Goal: Transaction & Acquisition: Purchase product/service

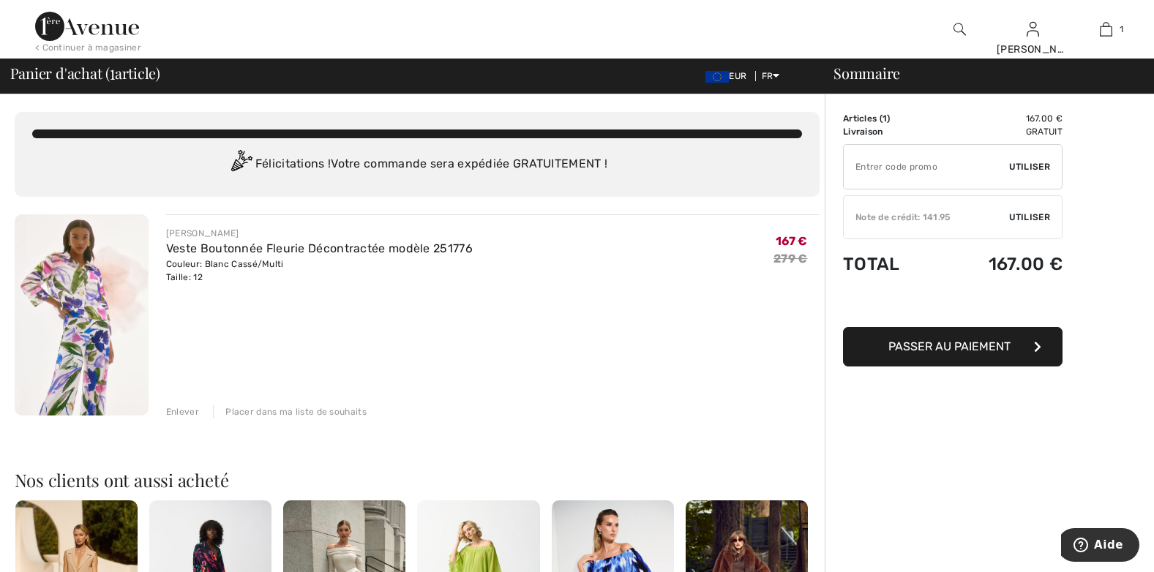
click at [1041, 218] on span "Utiliser" at bounding box center [1029, 217] width 41 height 13
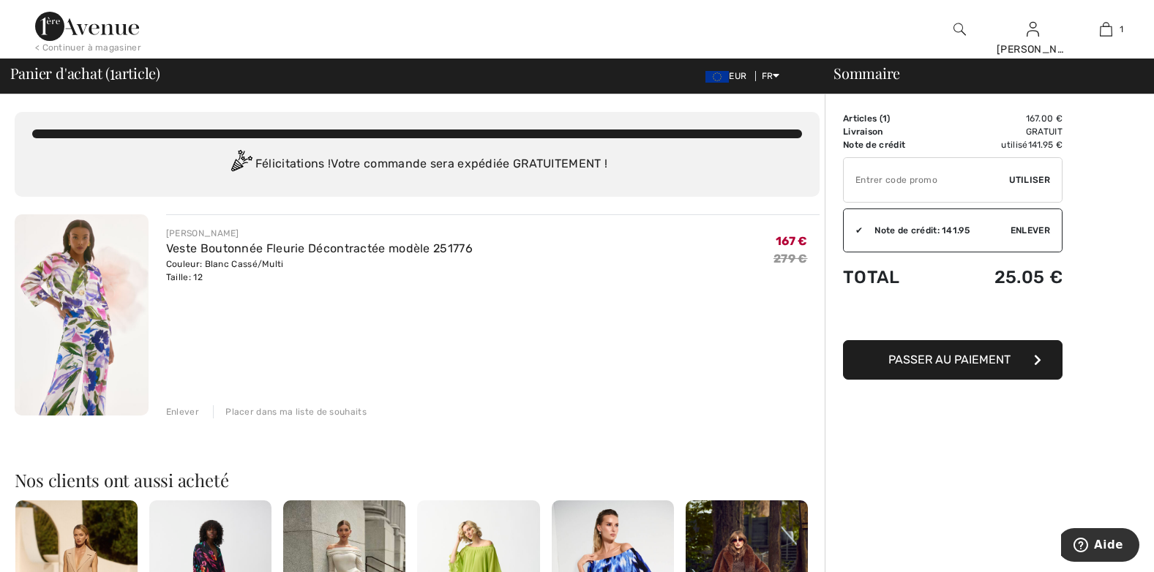
click at [1027, 232] on span "Enlever" at bounding box center [1030, 230] width 40 height 13
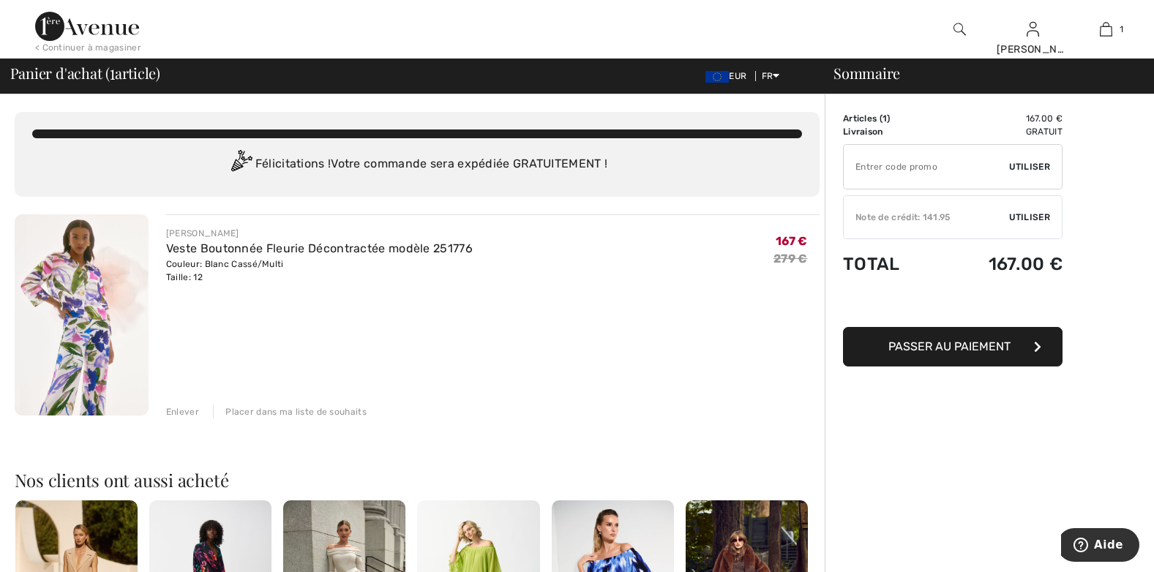
click at [1021, 214] on span "Utiliser" at bounding box center [1029, 217] width 41 height 13
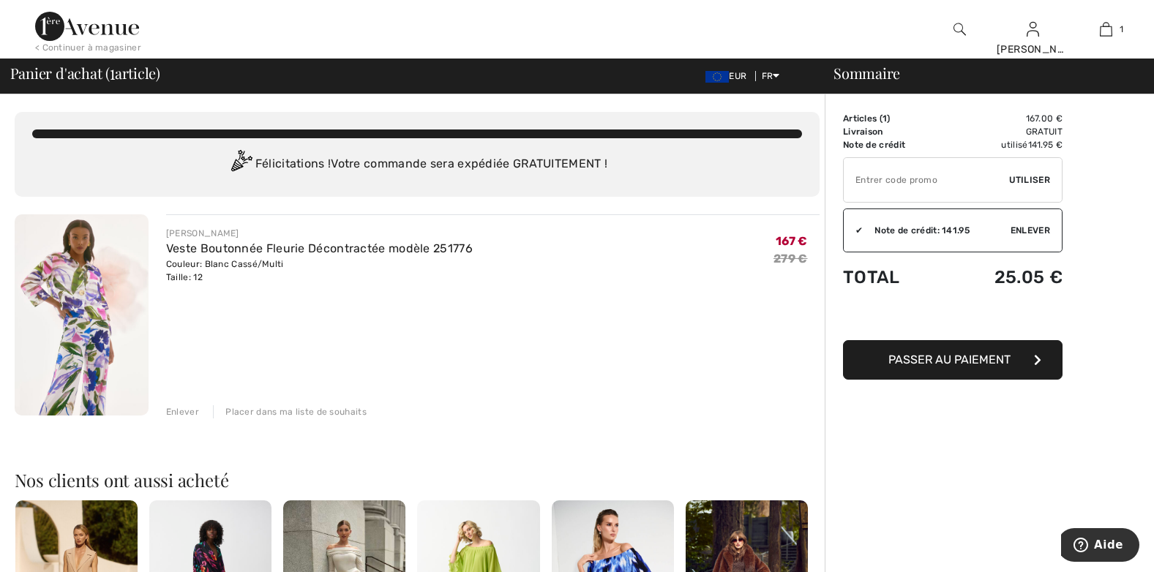
click at [989, 356] on span "Passer au paiement" at bounding box center [949, 360] width 122 height 14
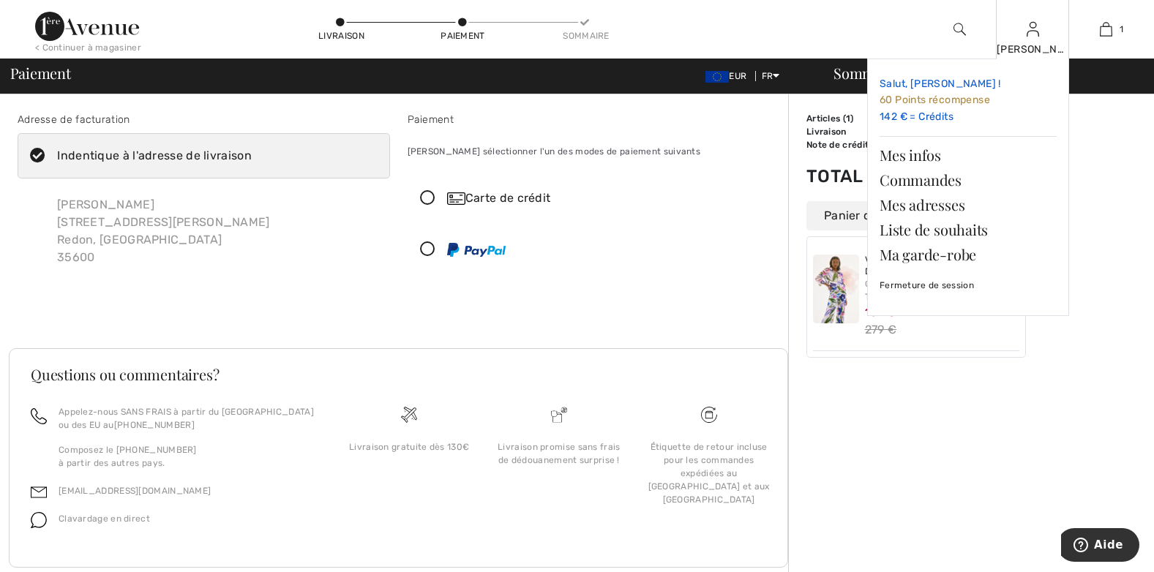
click at [921, 116] on link "Salut, Michelle ! 60 Points récompense 142 € = Crédits" at bounding box center [967, 100] width 177 height 59
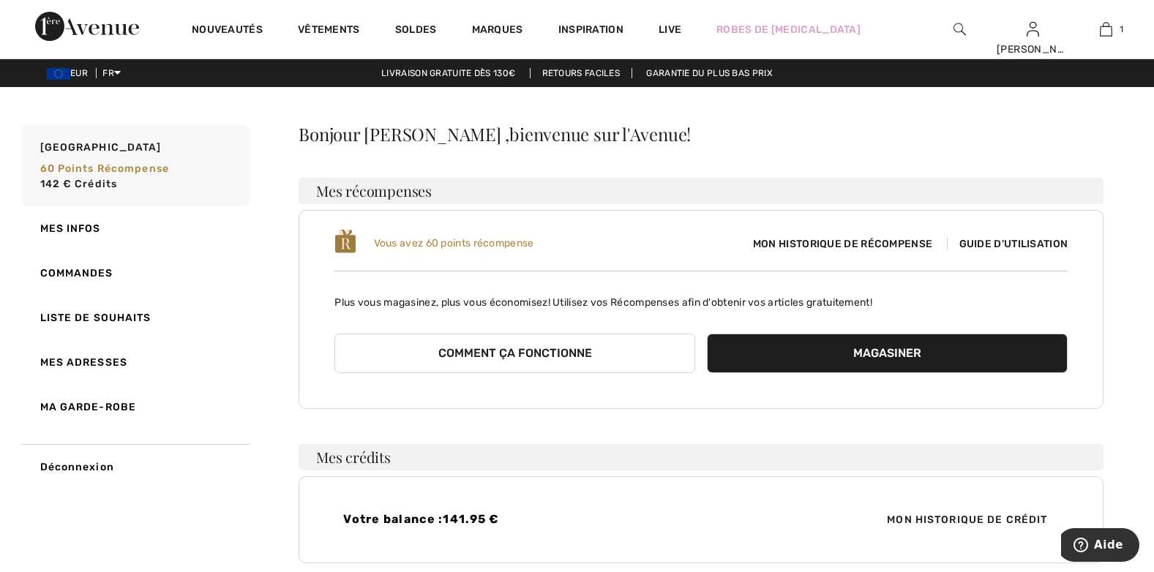
click at [877, 248] on span "Mon historique de récompense" at bounding box center [842, 243] width 203 height 15
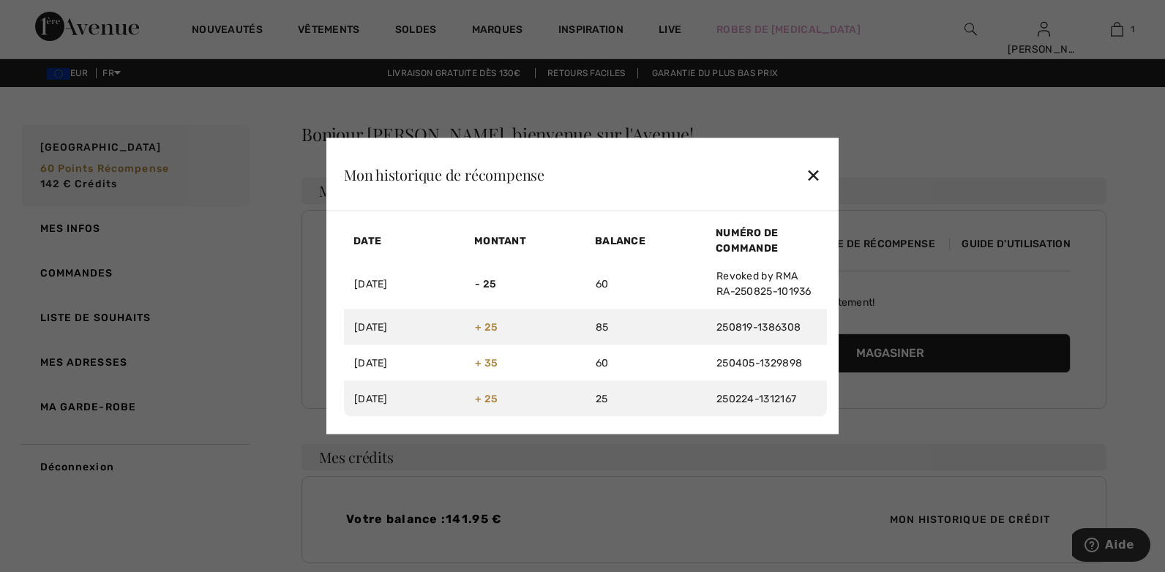
click at [817, 176] on div "✕" at bounding box center [813, 174] width 15 height 31
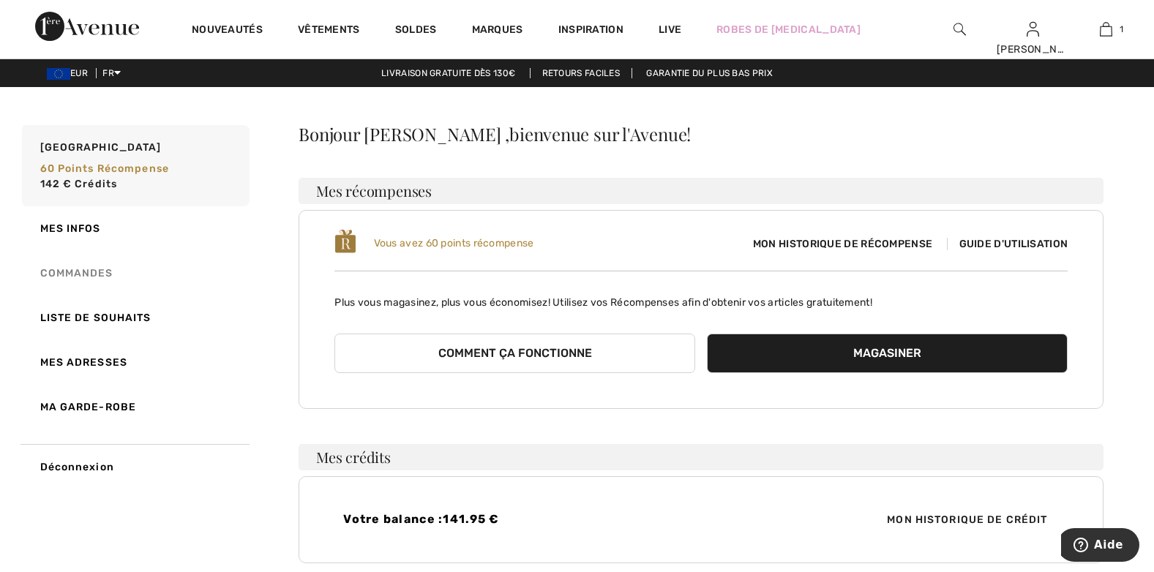
click at [102, 276] on link "Commandes" at bounding box center [134, 273] width 230 height 45
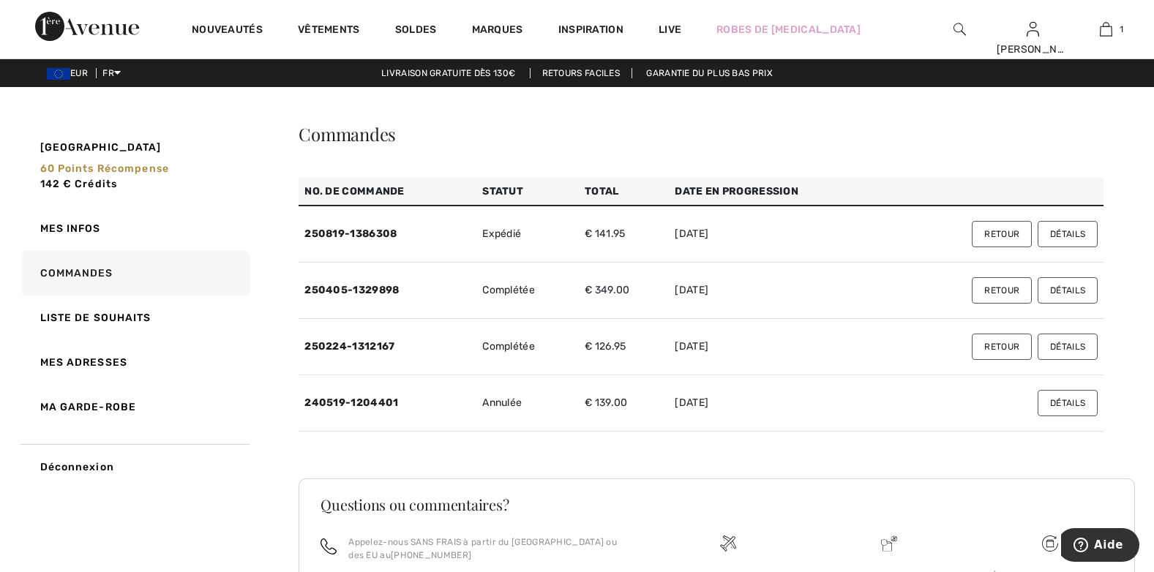
click at [1060, 230] on button "Détails" at bounding box center [1067, 234] width 60 height 26
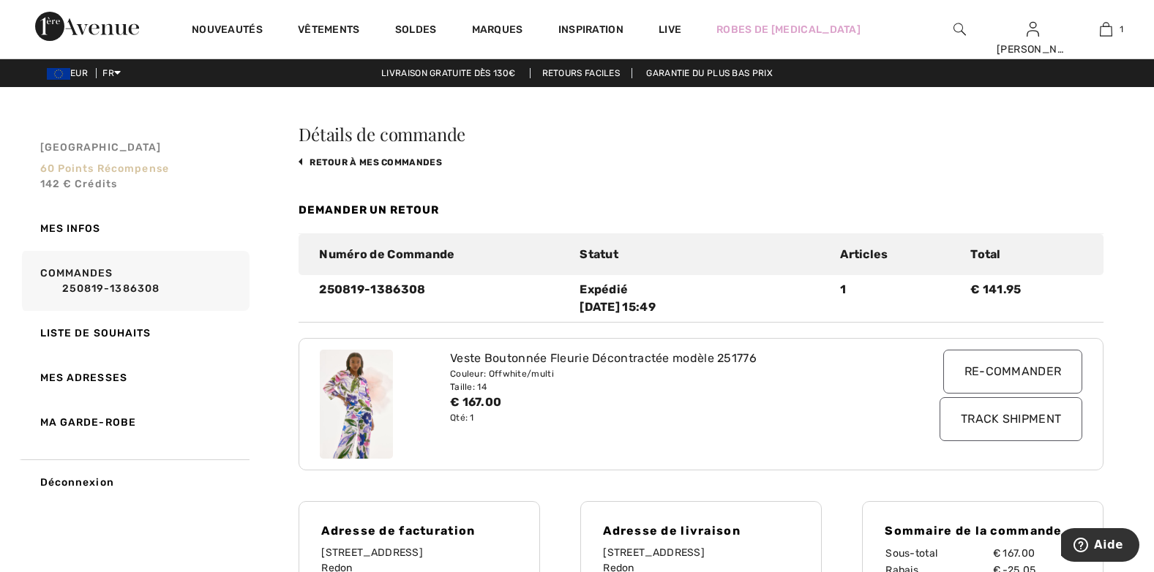
click at [101, 186] on span "142 € Crédits" at bounding box center [79, 184] width 78 height 12
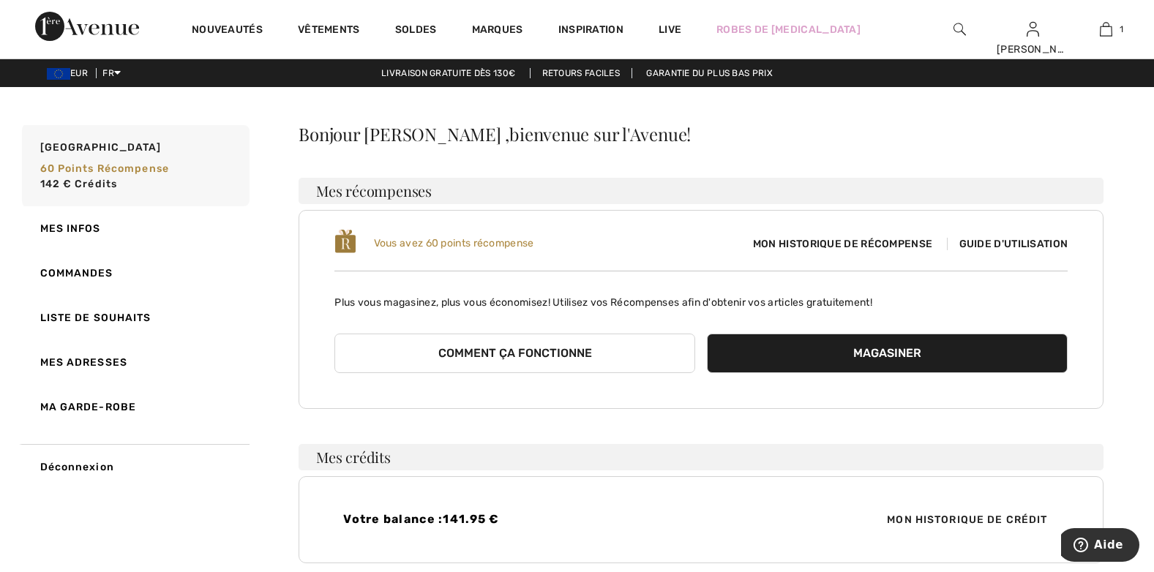
click at [1013, 244] on span "Guide d'utilisation" at bounding box center [1007, 244] width 121 height 12
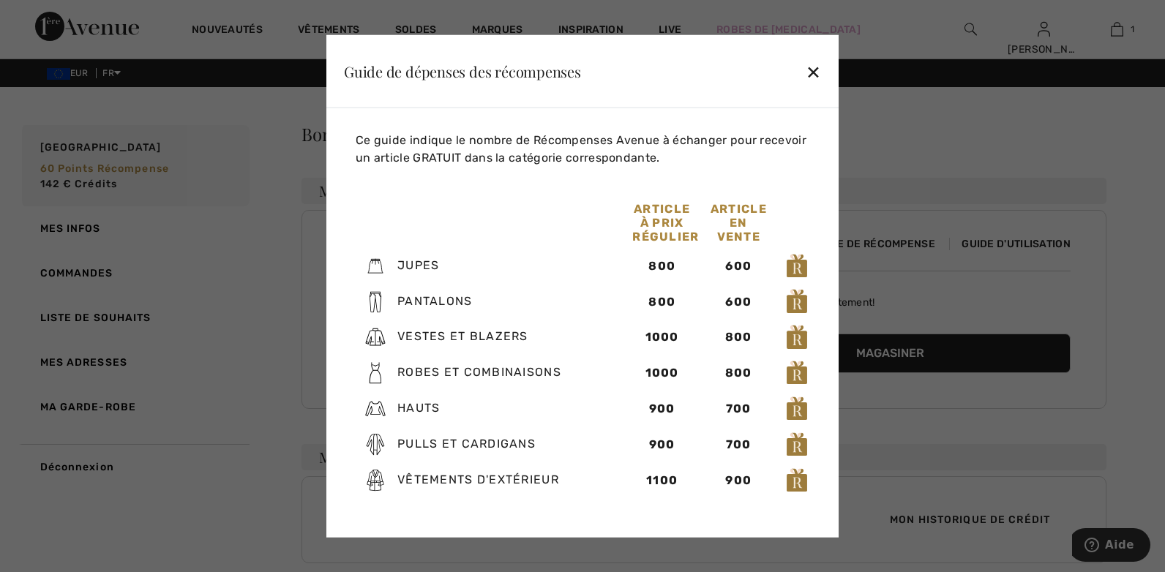
click at [822, 79] on div "Guide de dépenses des récompenses ✕" at bounding box center [582, 71] width 512 height 73
click at [814, 75] on div "✕" at bounding box center [813, 71] width 15 height 31
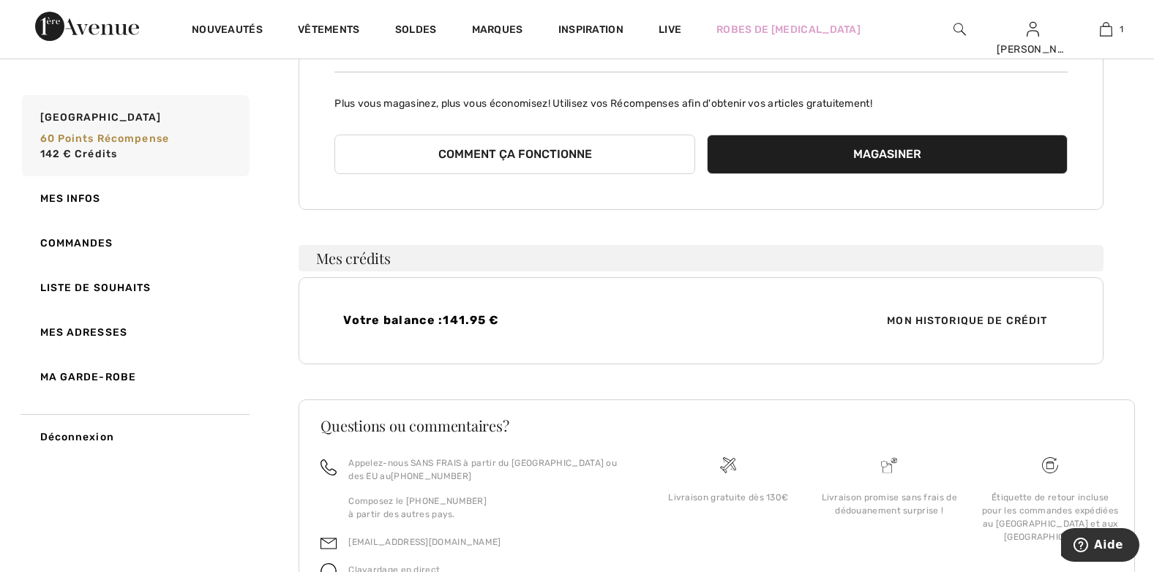
scroll to position [282, 0]
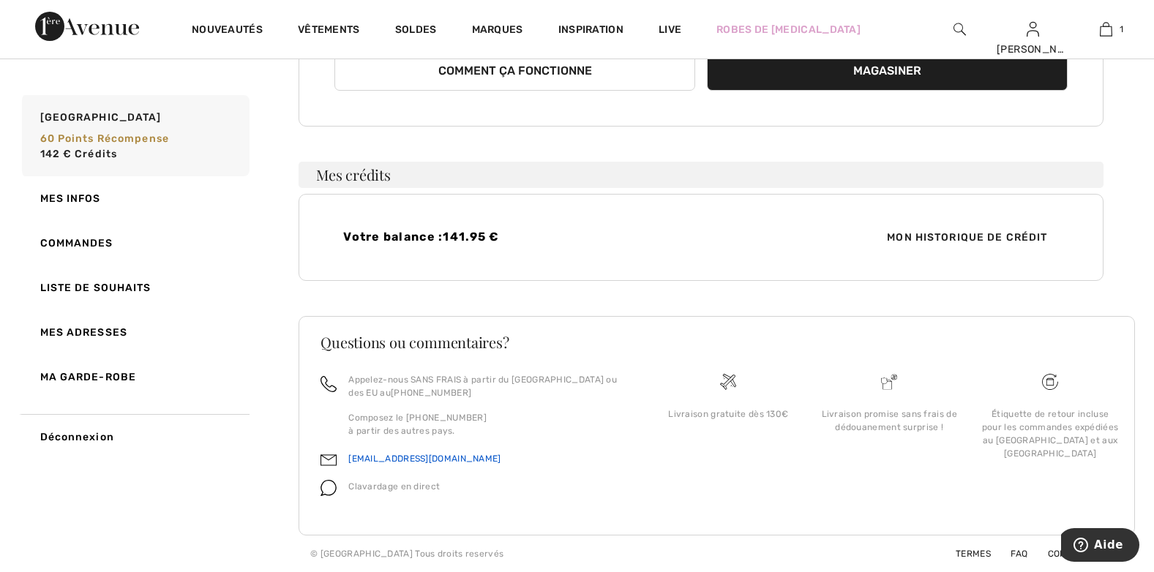
click at [418, 461] on link "[EMAIL_ADDRESS][DOMAIN_NAME]" at bounding box center [424, 459] width 152 height 10
